Goal: Information Seeking & Learning: Understand process/instructions

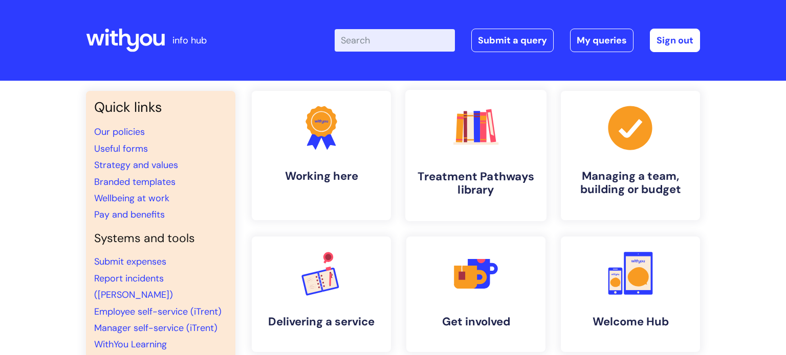
click at [427, 154] on link ".cls-1{fill:#f89b22;}.cls-1,.cls-2,.cls-3,.cls-4,.cls-5,.cls-6,.cls-7{stroke-wi…" at bounding box center [475, 155] width 141 height 131
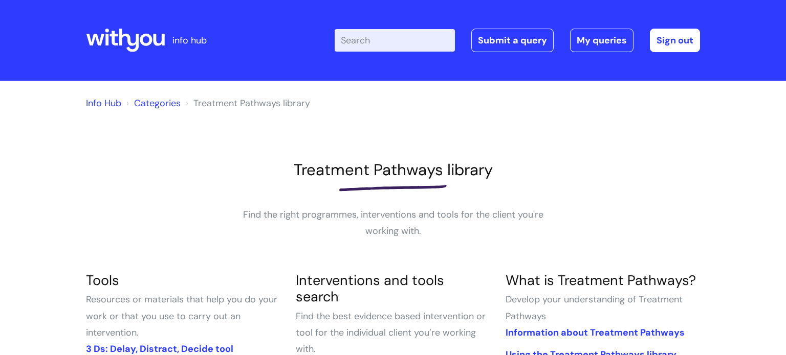
click at [594, 210] on div "Treatment Pathways library Find the right programmes, interventions and tools f…" at bounding box center [393, 200] width 614 height 79
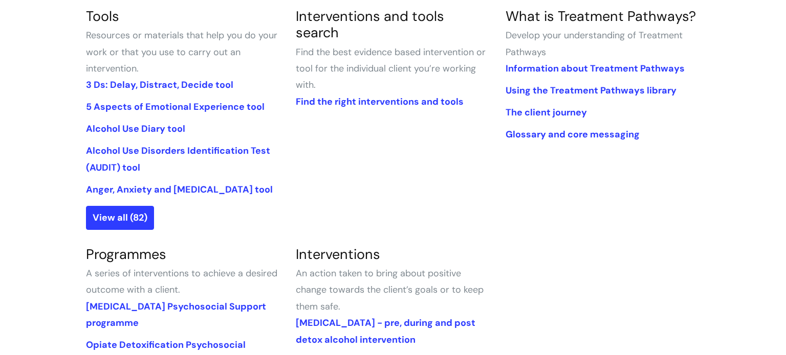
scroll to position [266, 0]
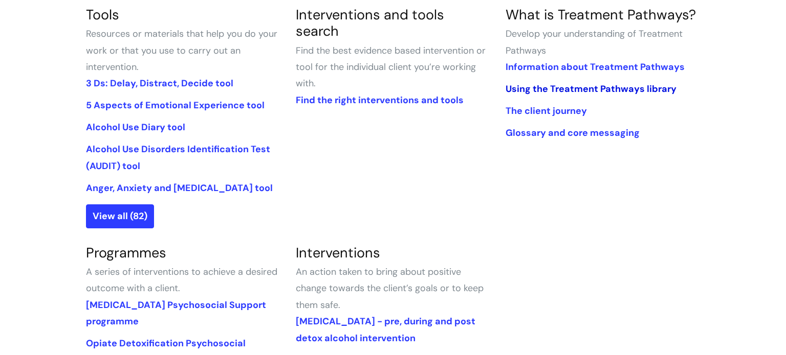
click at [546, 88] on link "Using the Treatment Pathways library" at bounding box center [590, 89] width 171 height 12
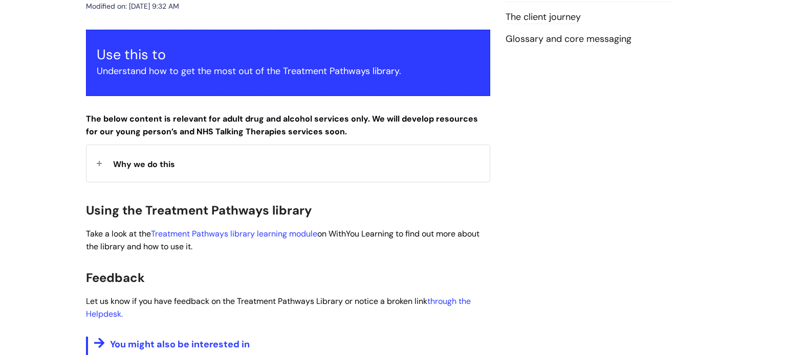
scroll to position [184, 0]
